Goal: Task Accomplishment & Management: Complete application form

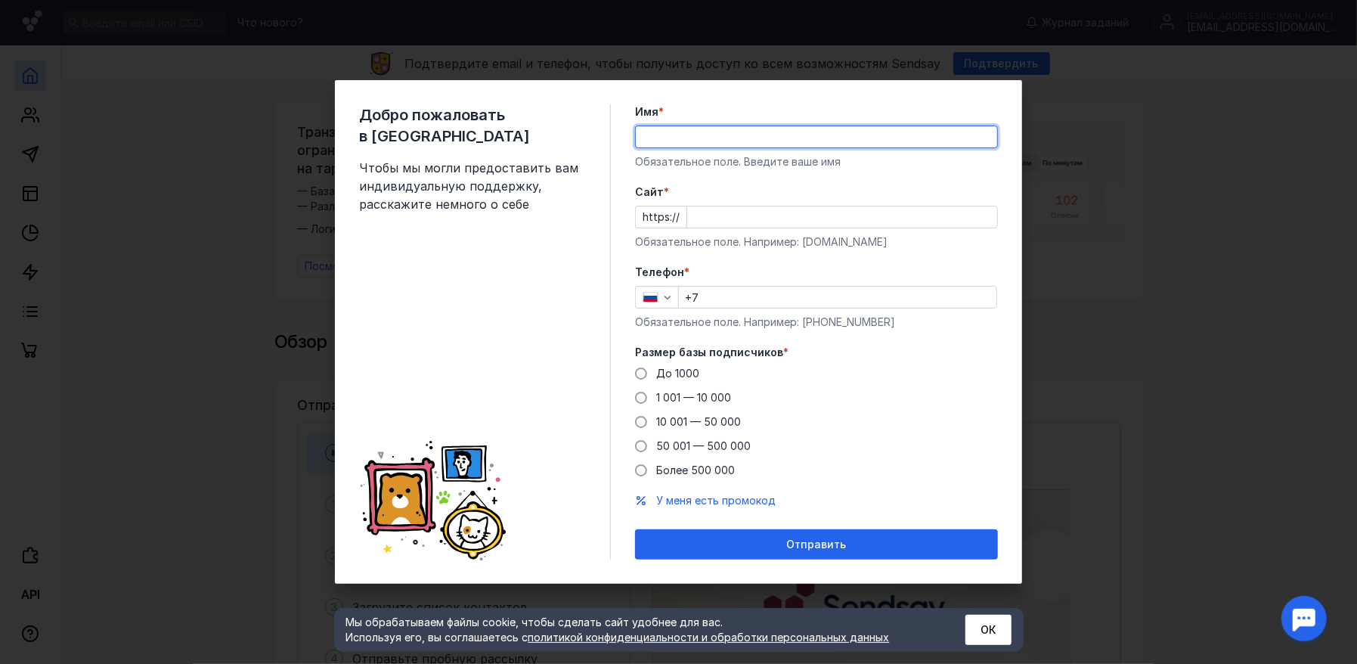
click at [673, 141] on input "Имя *" at bounding box center [816, 136] width 361 height 21
type input "[PERSON_NAME]"
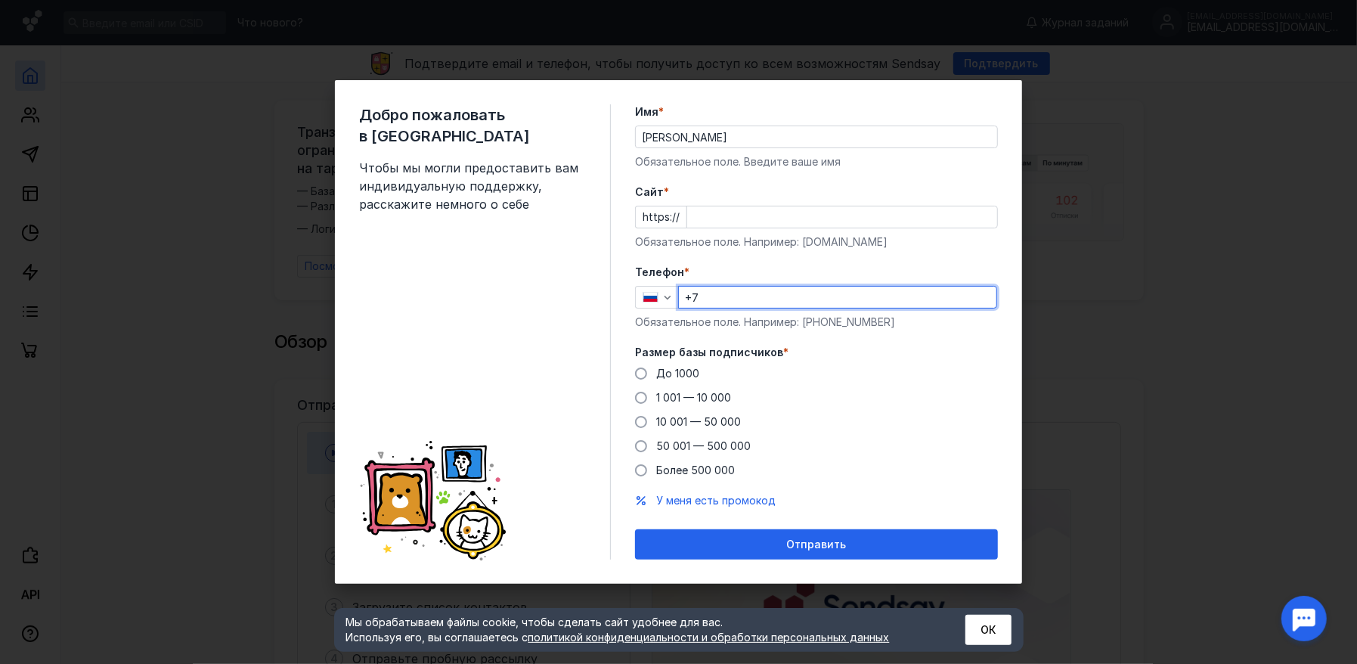
click at [761, 301] on input "+7" at bounding box center [837, 296] width 317 height 21
type input "[PHONE_NUMBER]"
click at [641, 397] on span at bounding box center [641, 397] width 12 height 12
click at [0, 0] on input "1 001 — 10 000" at bounding box center [0, 0] width 0 height 0
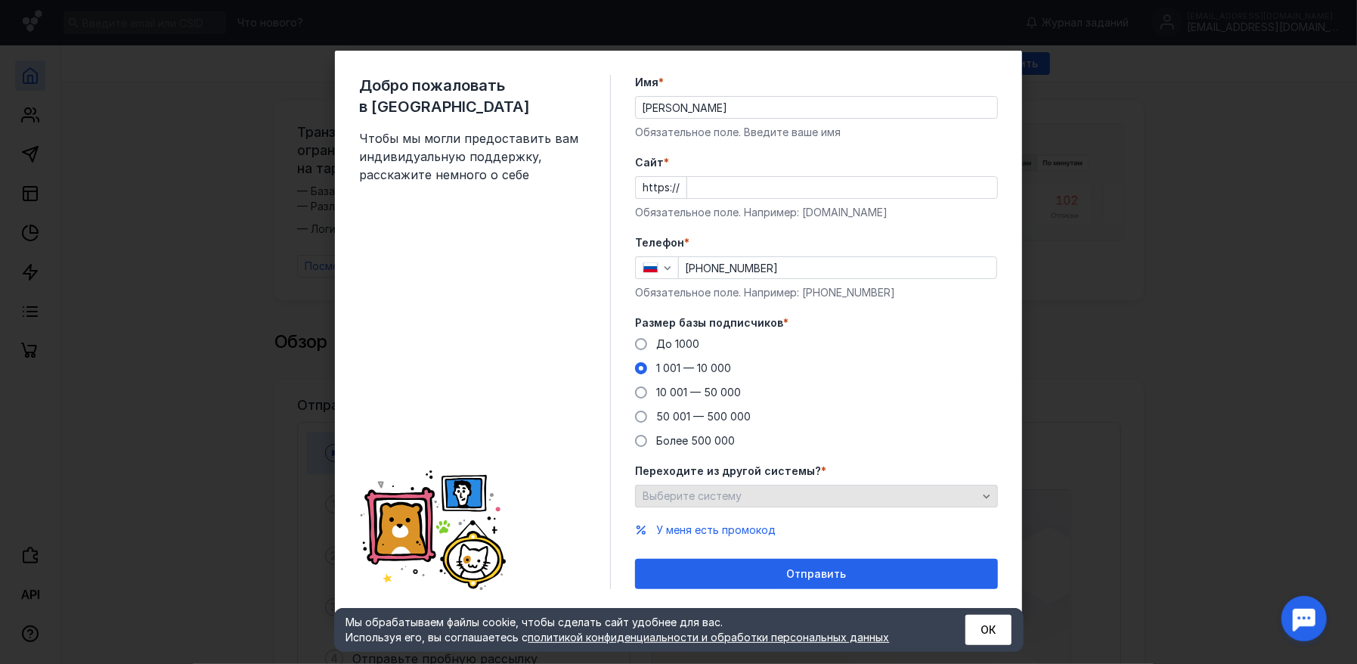
click at [765, 496] on div "Выберите систему" at bounding box center [810, 496] width 342 height 13
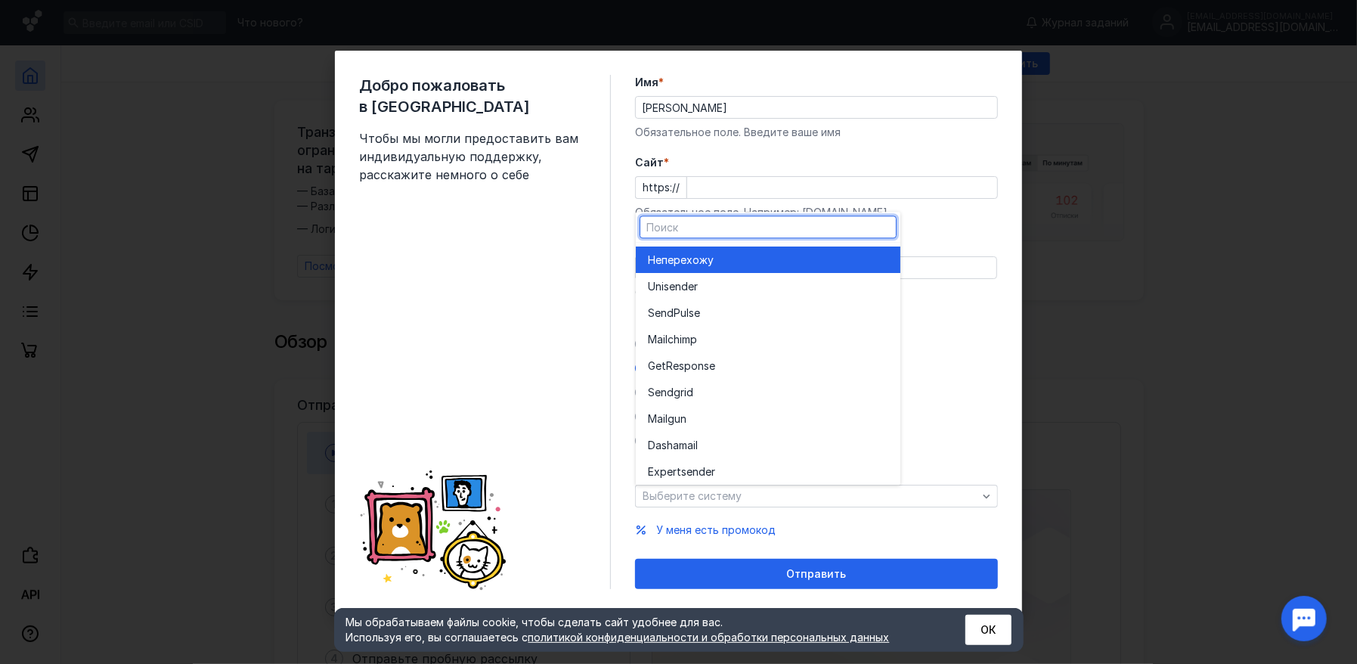
click at [720, 268] on div "Не перехожу" at bounding box center [768, 259] width 240 height 15
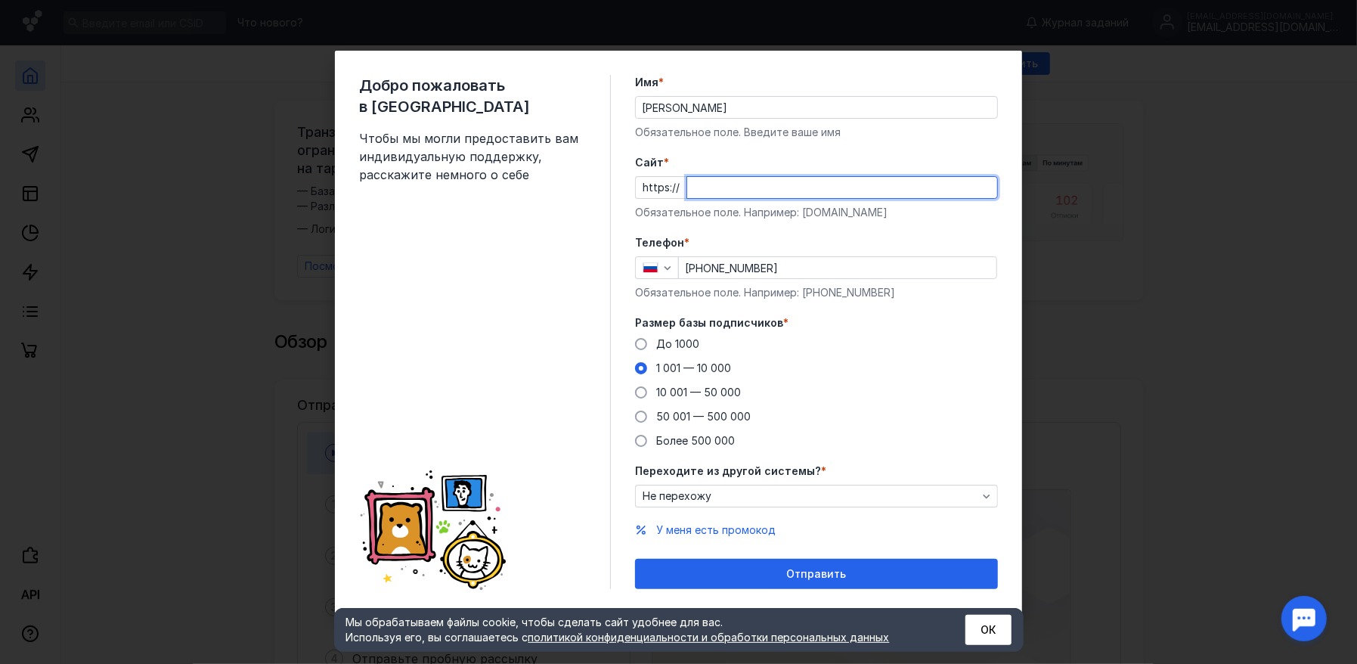
click at [715, 185] on input "Cайт *" at bounding box center [842, 187] width 310 height 21
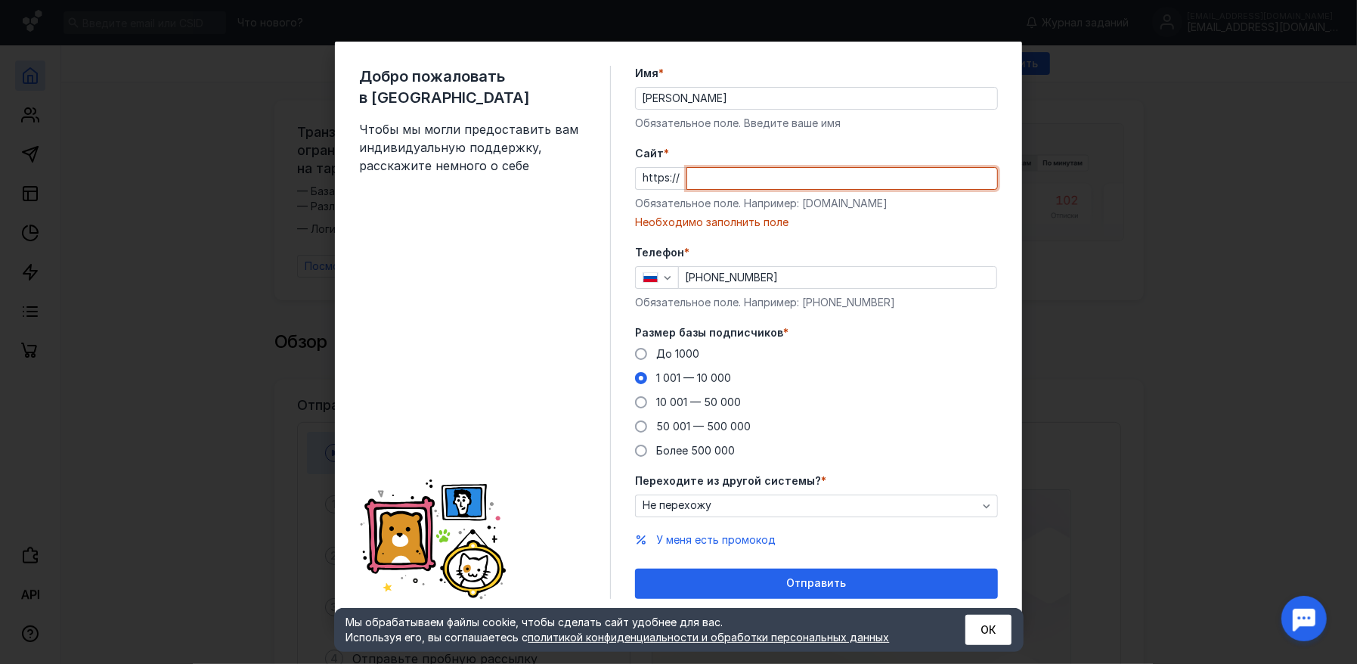
paste input "[DOMAIN_NAME][URL]"
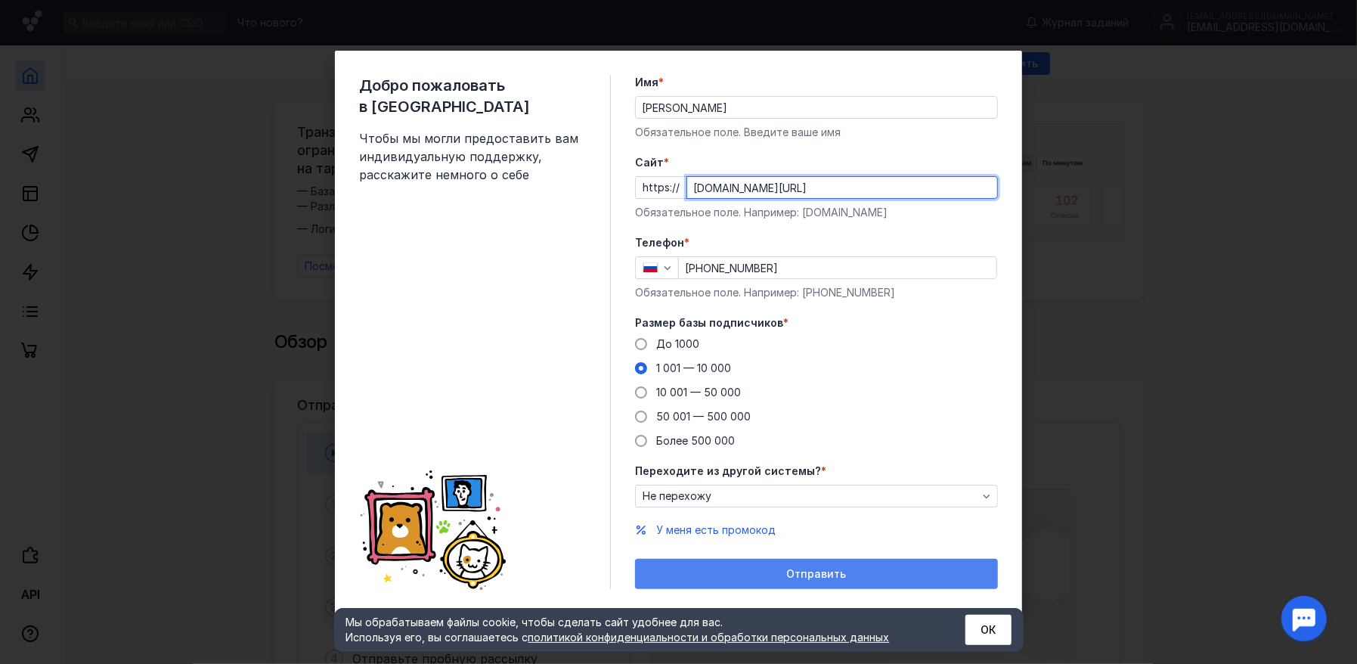
type input "[DOMAIN_NAME][URL]"
click at [813, 572] on span "Отправить" at bounding box center [817, 574] width 60 height 13
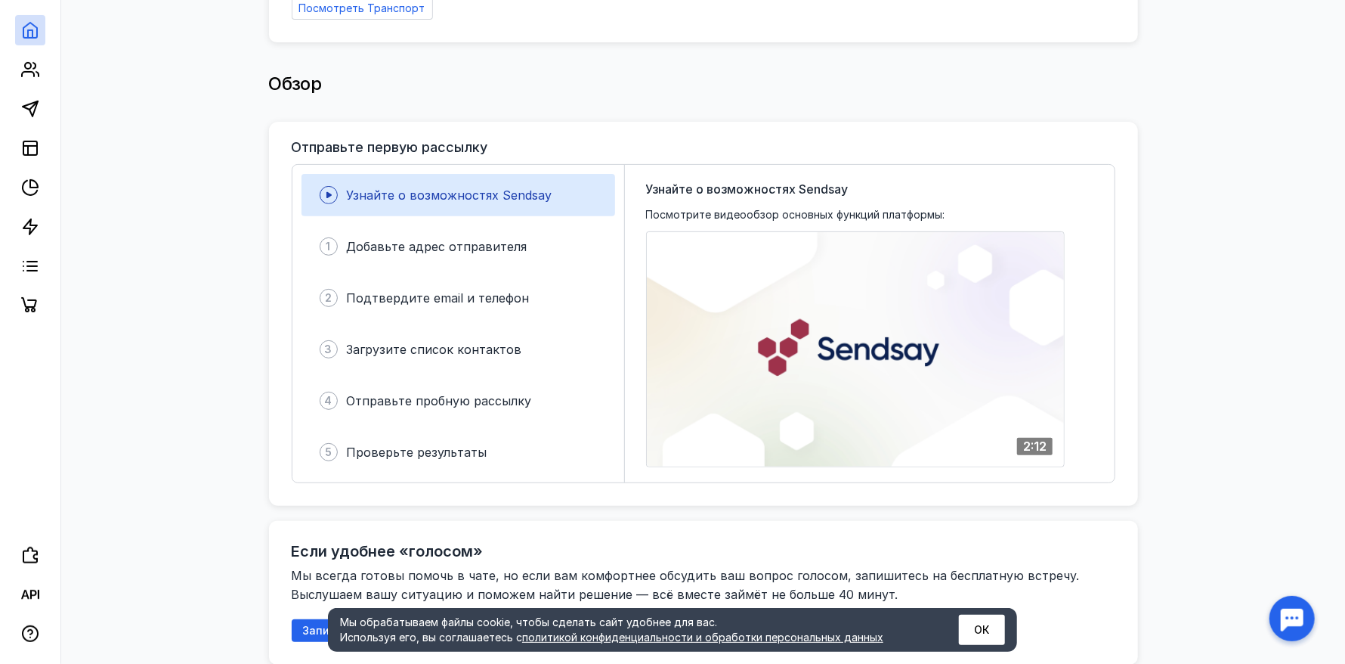
scroll to position [302, 0]
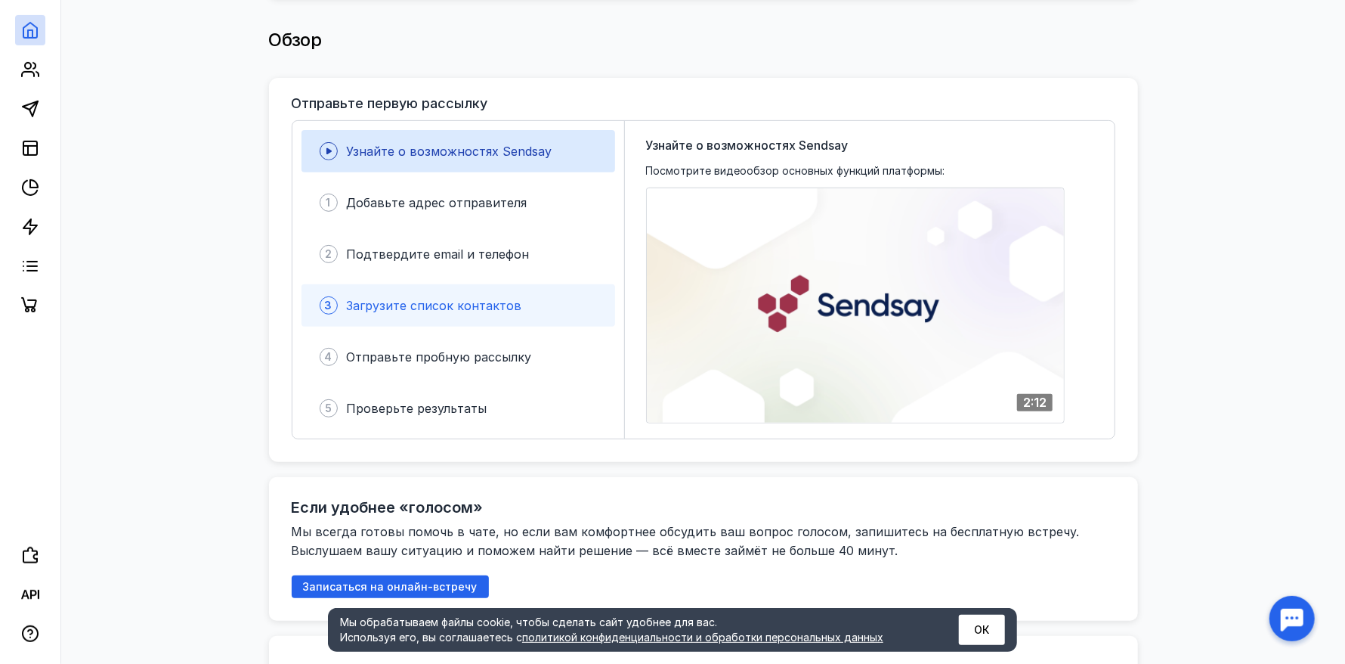
click at [432, 298] on span "Загрузите список контактов" at bounding box center [434, 305] width 175 height 15
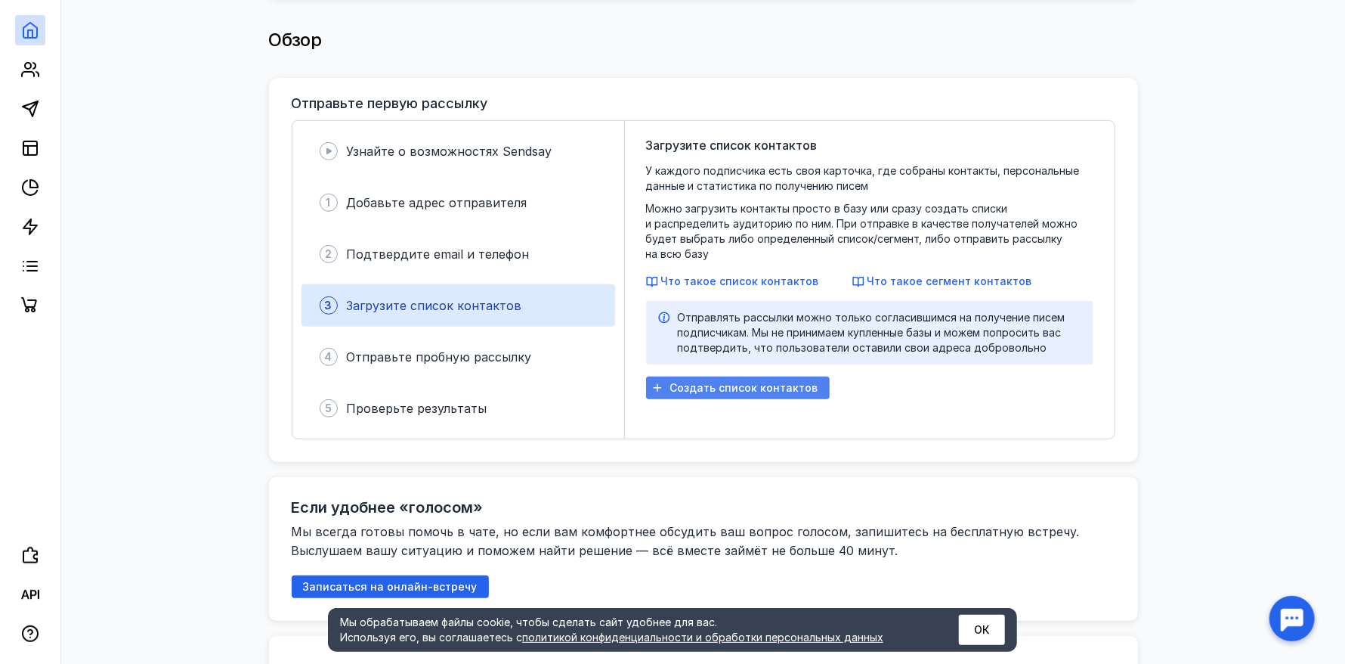
click at [705, 382] on span "Создать список контактов" at bounding box center [744, 388] width 148 height 13
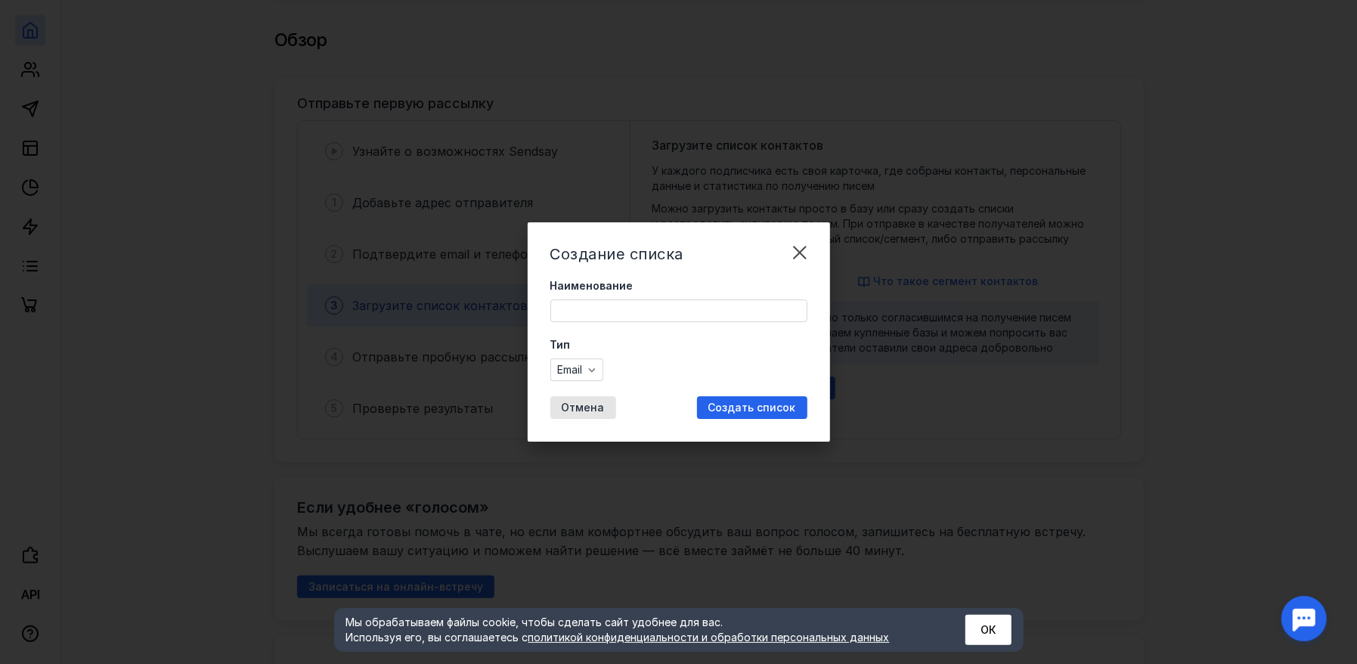
click at [608, 318] on input "Наименование" at bounding box center [678, 310] width 255 height 21
type input "v"
type input "манул"
click at [572, 380] on div "Email" at bounding box center [576, 369] width 53 height 23
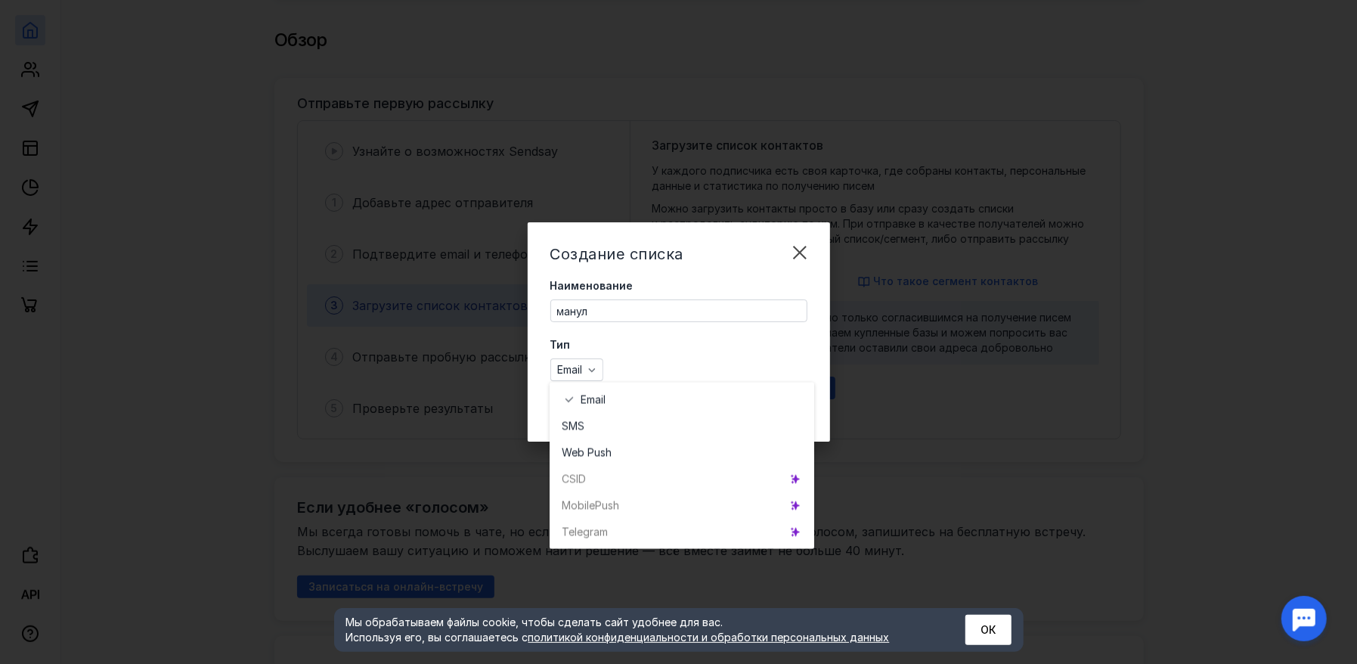
click at [1197, 323] on div "Создание списка Наименование манул Тип Email Отмена Создать список" at bounding box center [678, 332] width 1357 height 664
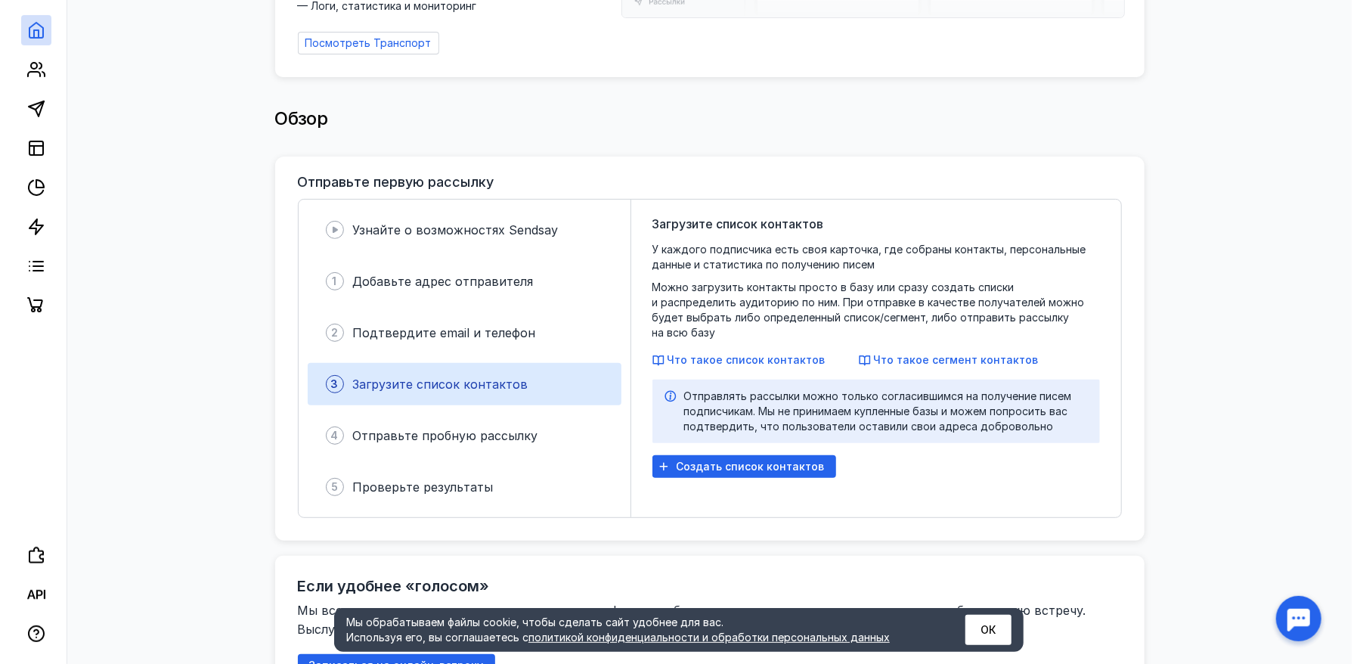
scroll to position [0, 0]
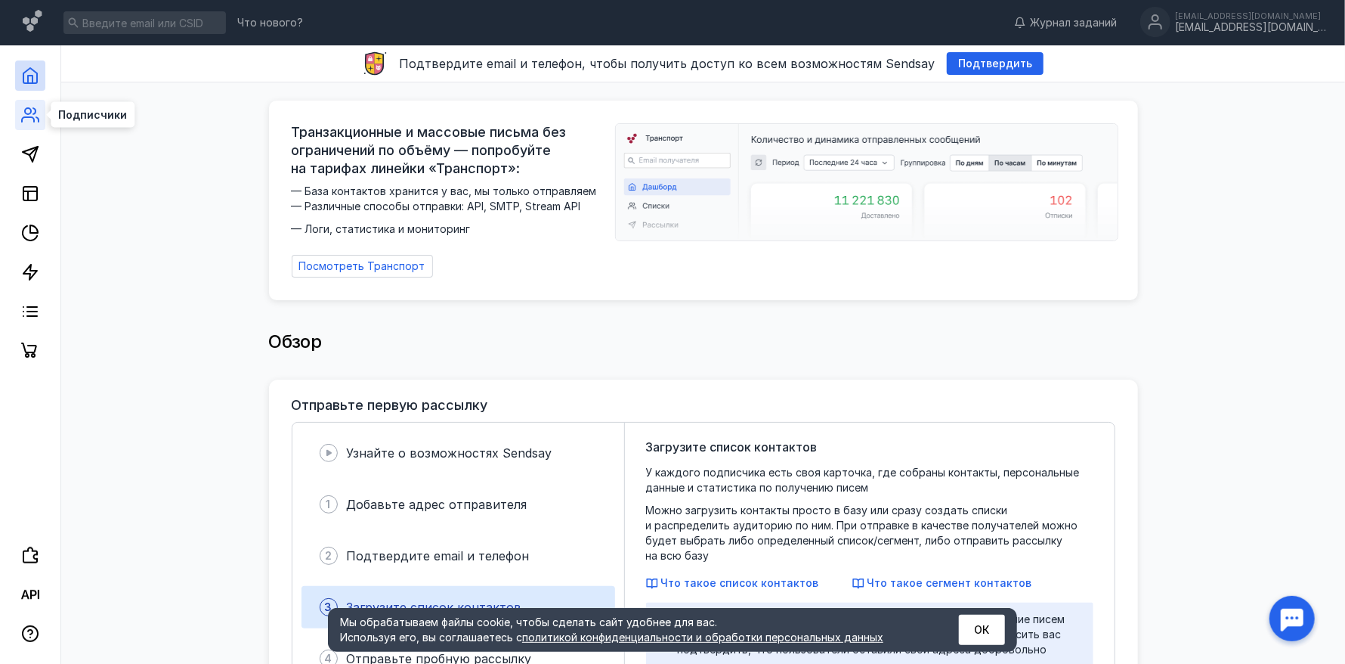
click at [28, 106] on icon at bounding box center [30, 115] width 18 height 18
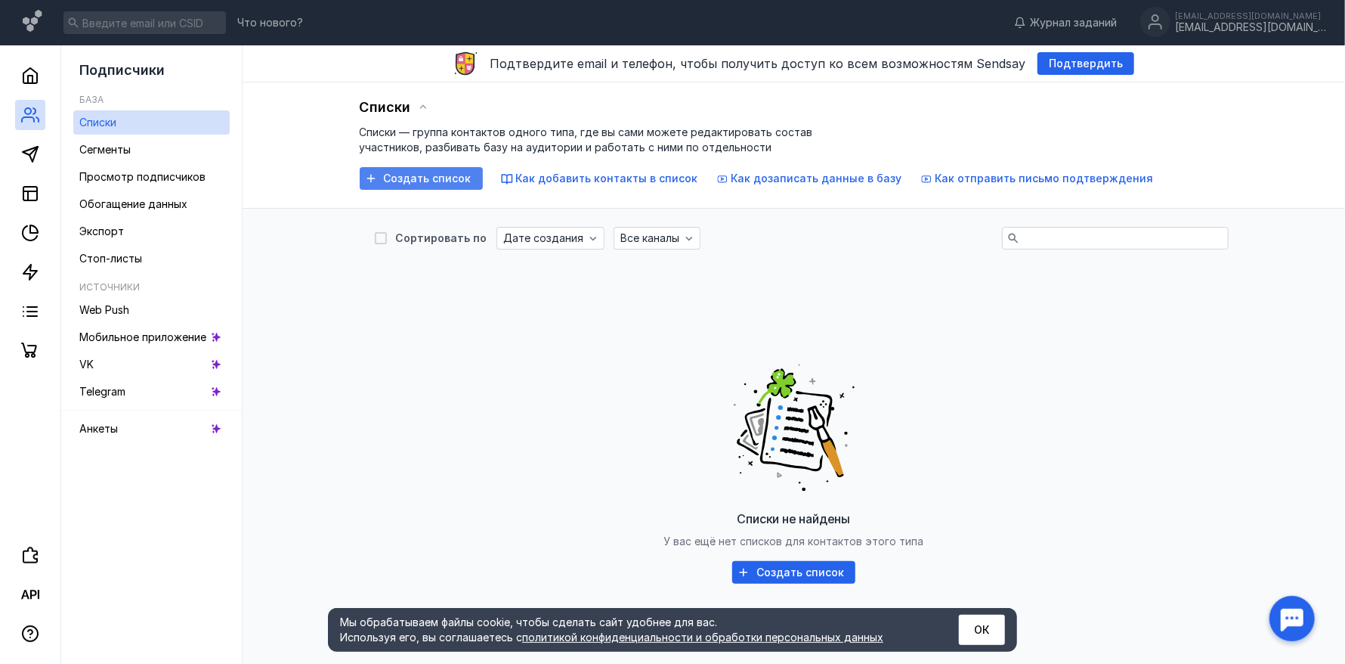
click at [411, 172] on span "Создать список" at bounding box center [428, 178] width 88 height 13
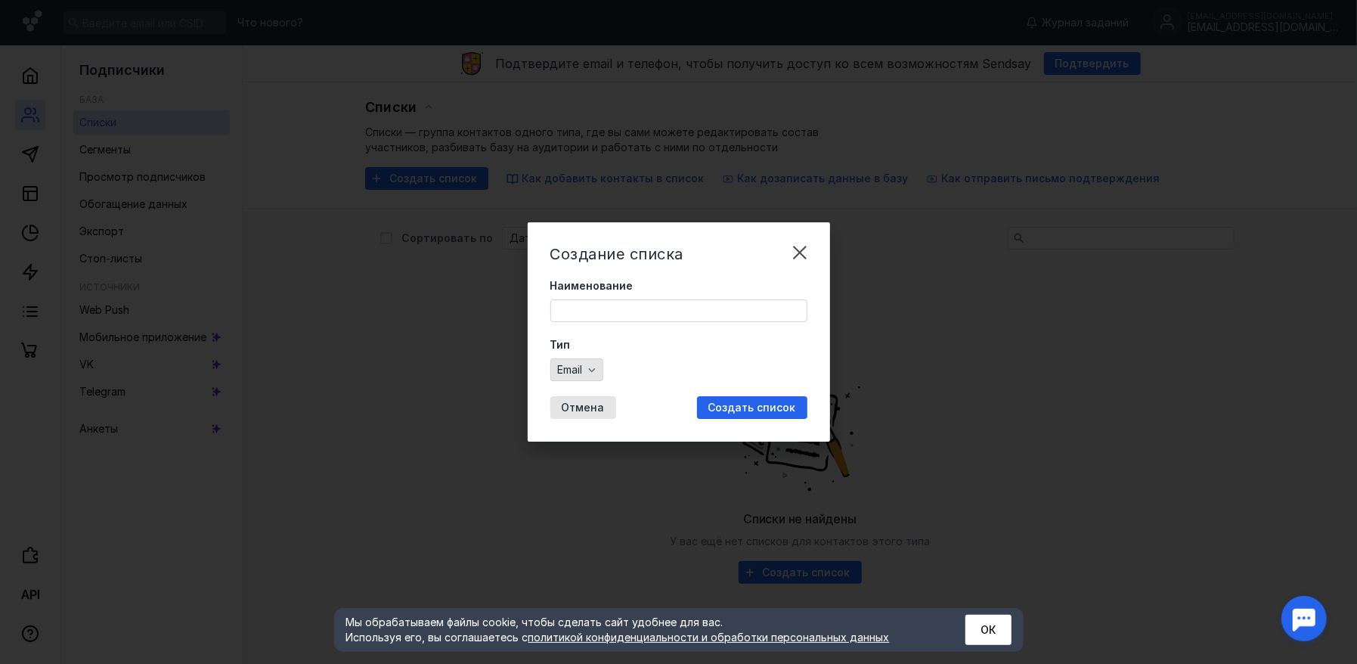
click at [593, 378] on div "Email" at bounding box center [576, 369] width 53 height 23
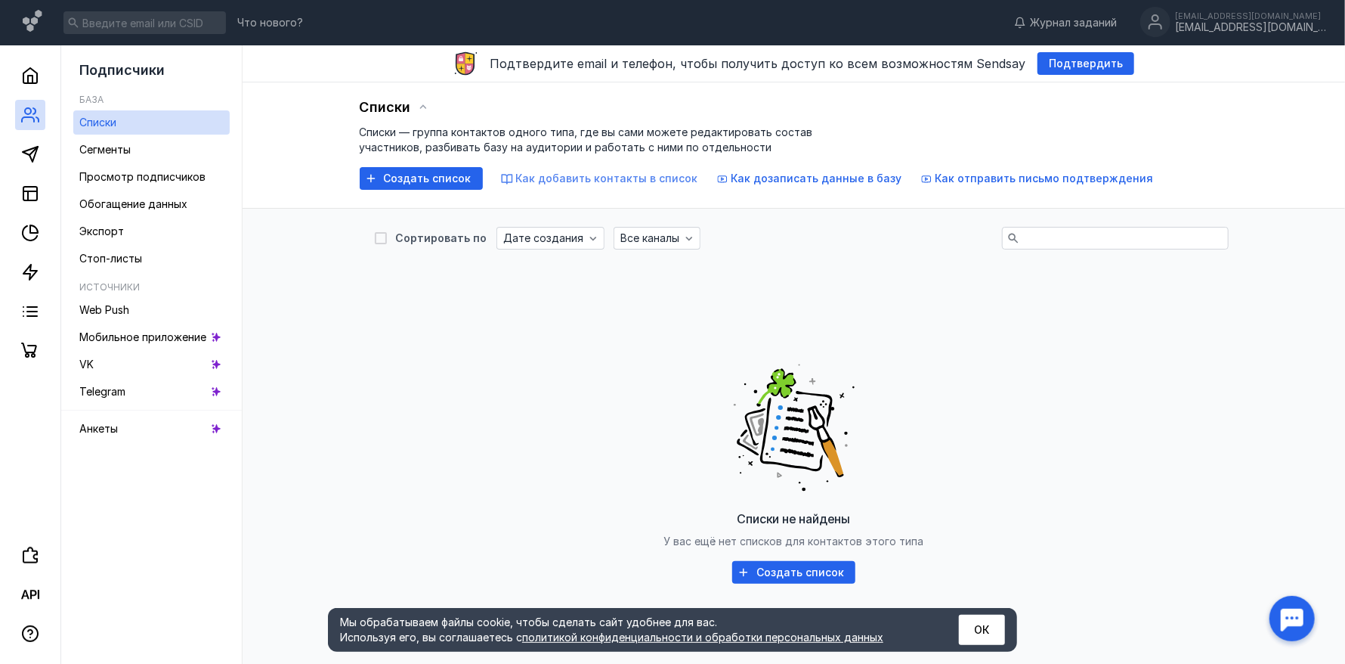
click at [611, 172] on span "Как добавить контакты в список" at bounding box center [607, 178] width 182 height 13
click at [24, 146] on icon at bounding box center [30, 154] width 18 height 18
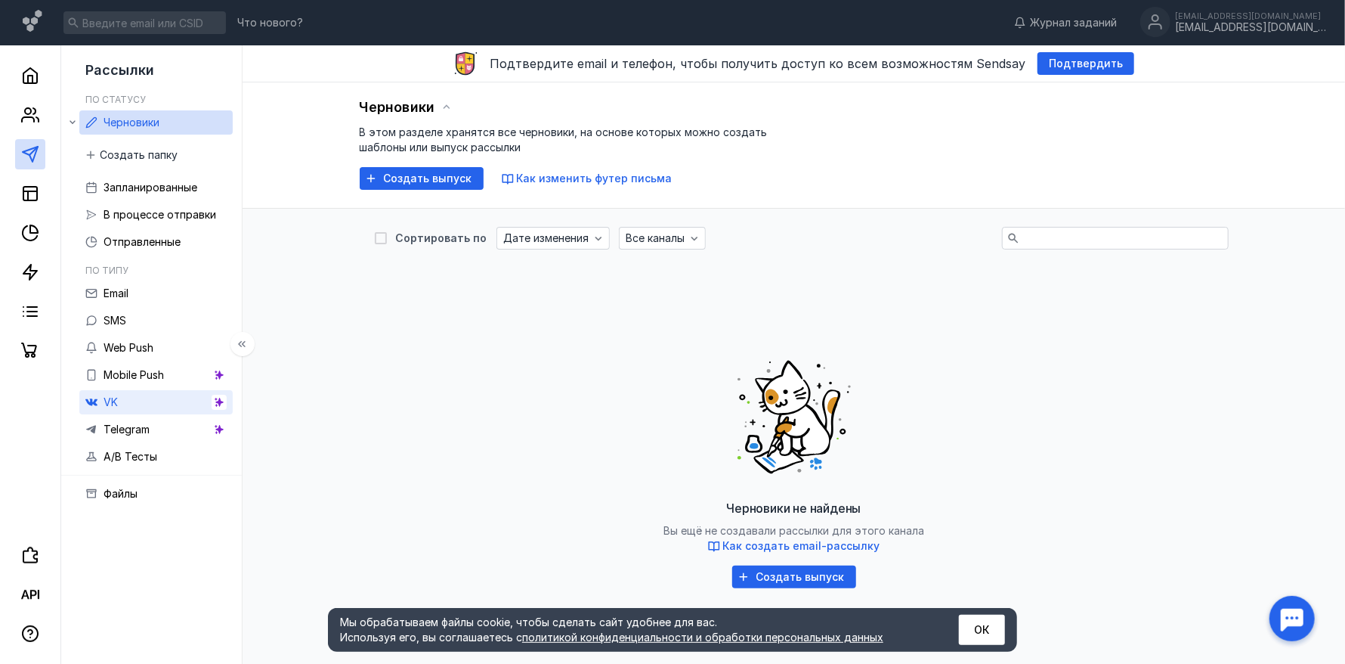
click at [121, 407] on link "VK" at bounding box center [155, 402] width 153 height 24
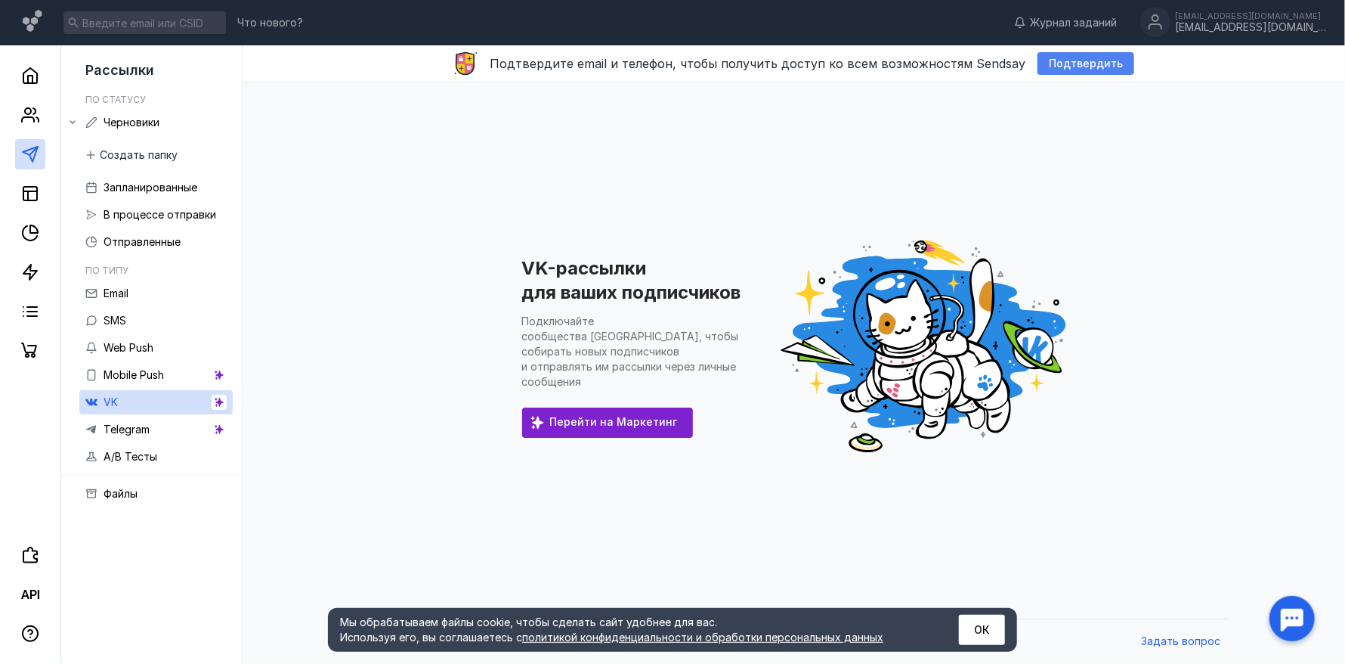
click at [1077, 67] on span "Подтвердить" at bounding box center [1086, 63] width 74 height 13
